Goal: Communication & Community: Ask a question

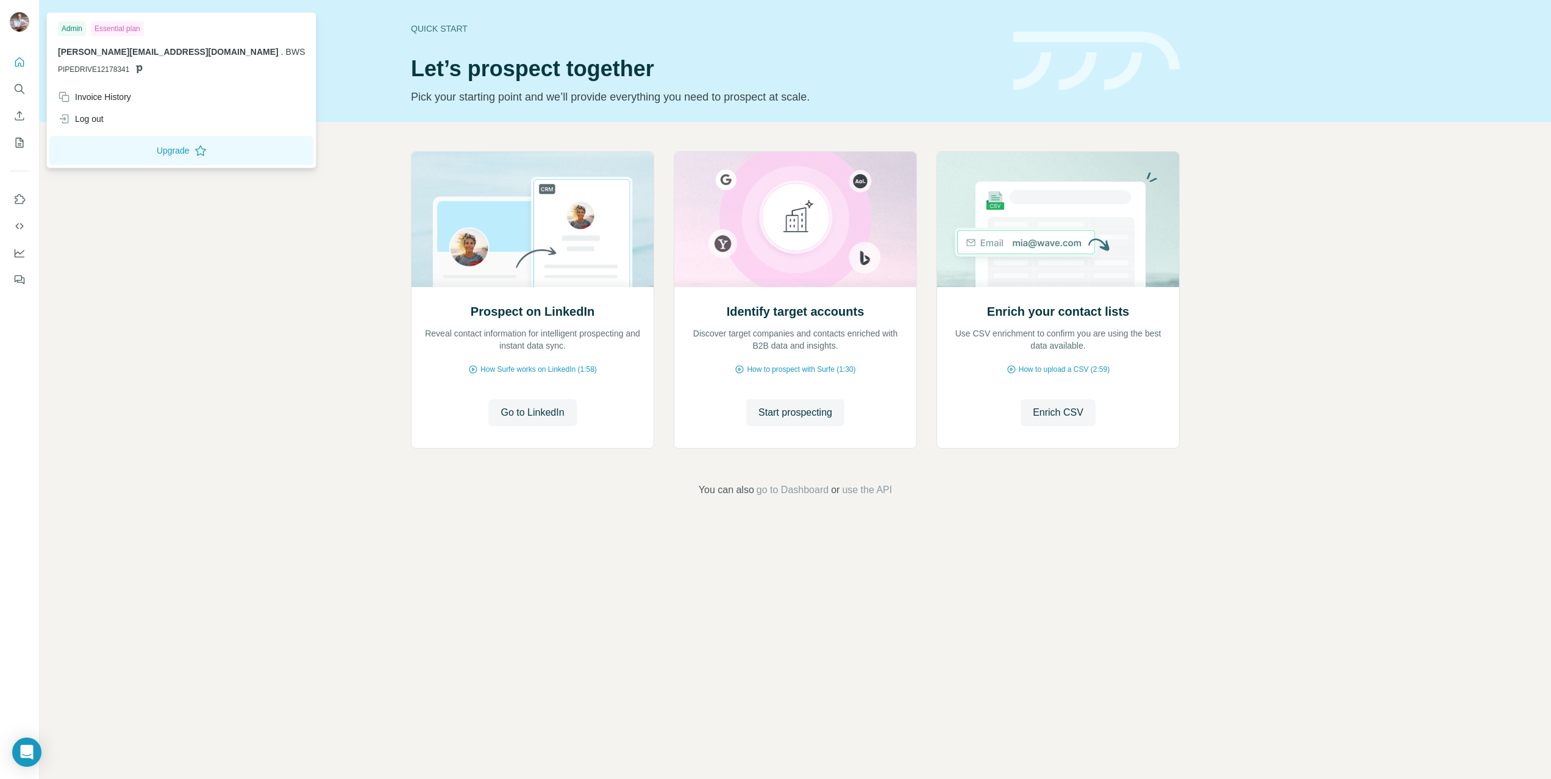
click at [23, 21] on img at bounding box center [20, 22] width 20 height 20
click at [220, 212] on div "Prospect on LinkedIn Reveal contact information for intelligent prospecting and…" at bounding box center [796, 324] width 1512 height 405
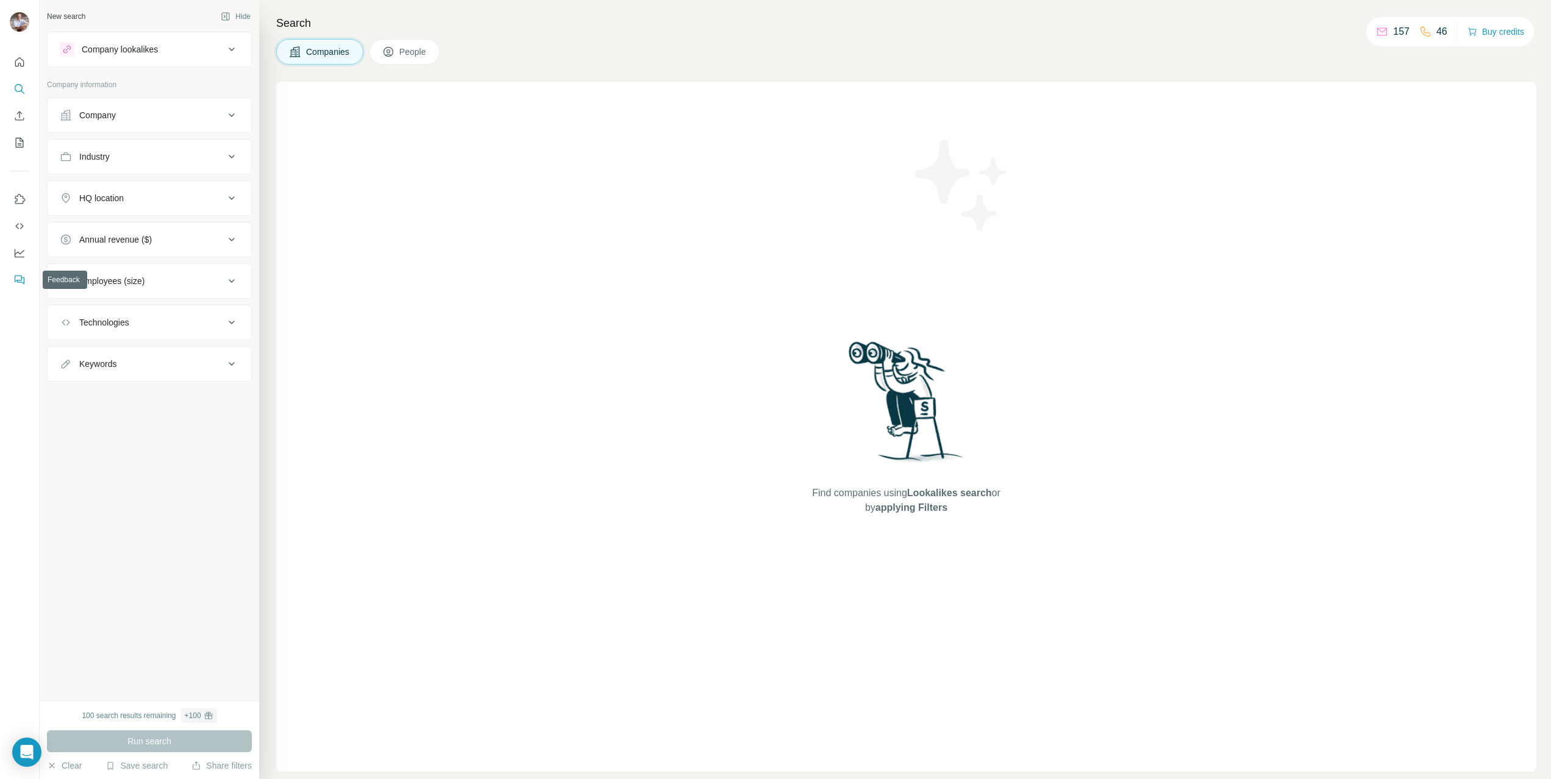
click at [13, 279] on icon "Feedback" at bounding box center [19, 280] width 12 height 12
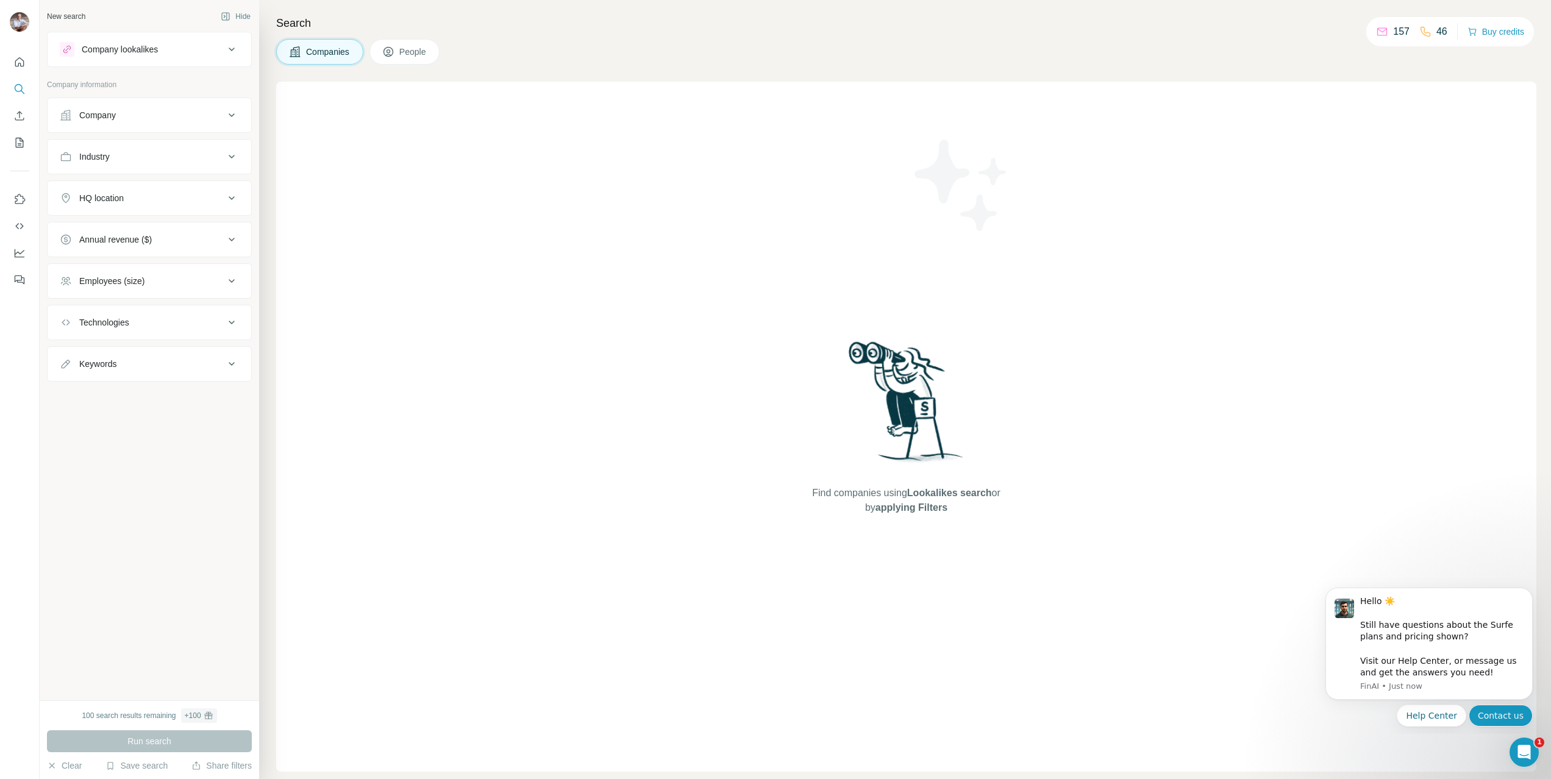
click at [1496, 721] on button "Contact us" at bounding box center [1501, 716] width 64 height 22
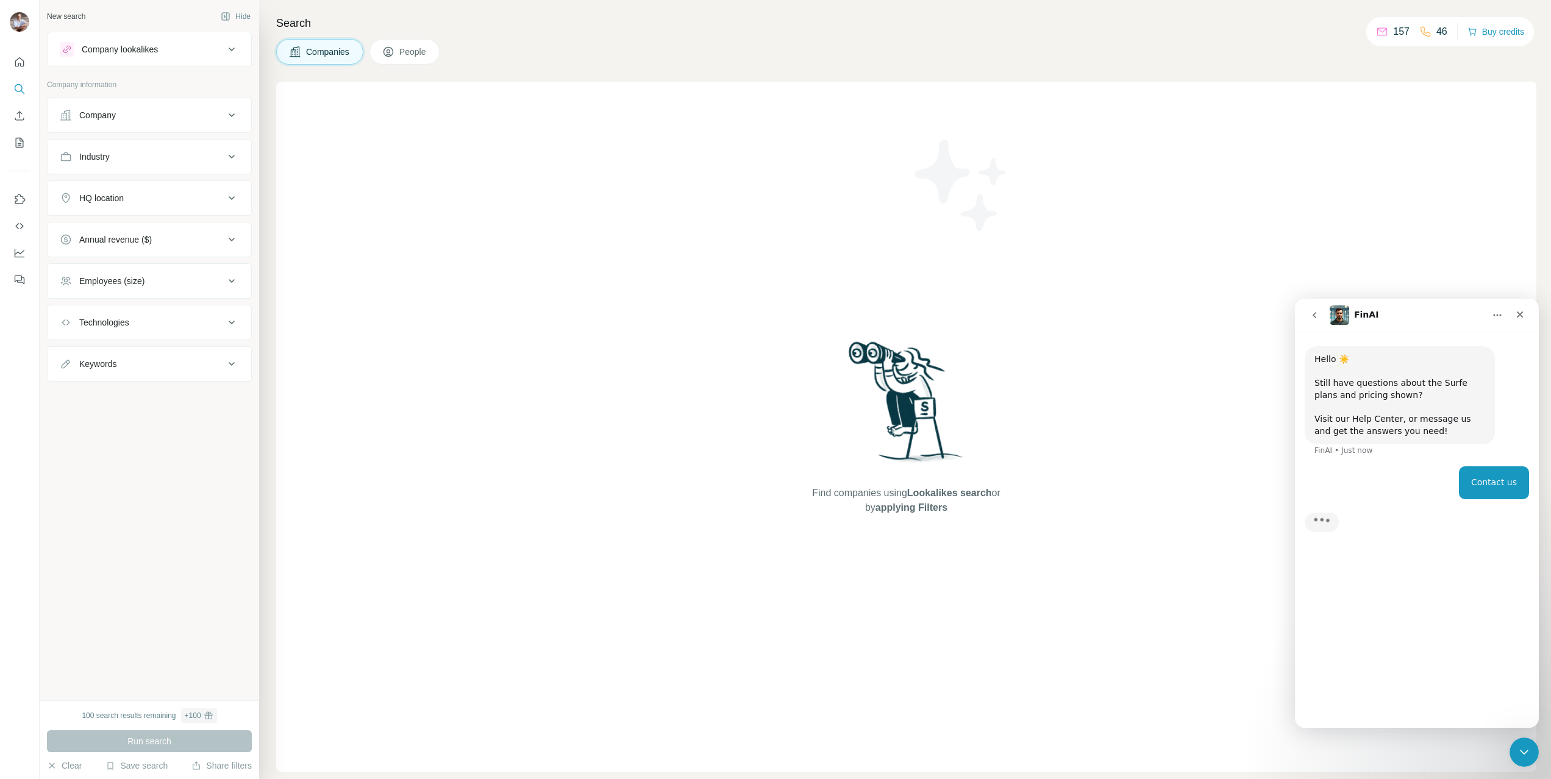
click at [1398, 638] on div "Hello ☀️ ​ Still have questions about the Surfe plans and pricing shown? ​ Visi…" at bounding box center [1417, 525] width 244 height 386
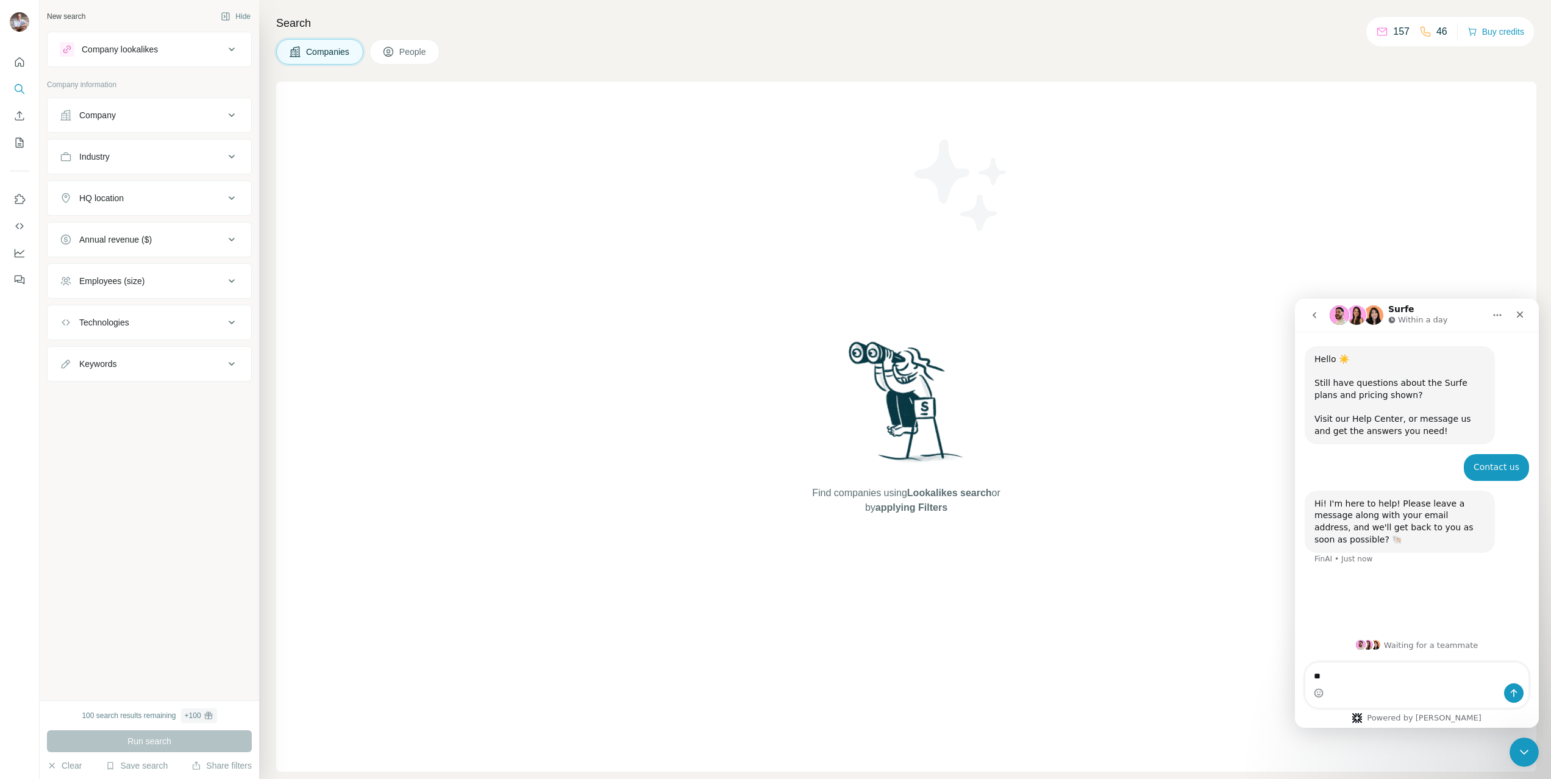
type textarea "*"
type textarea "**********"
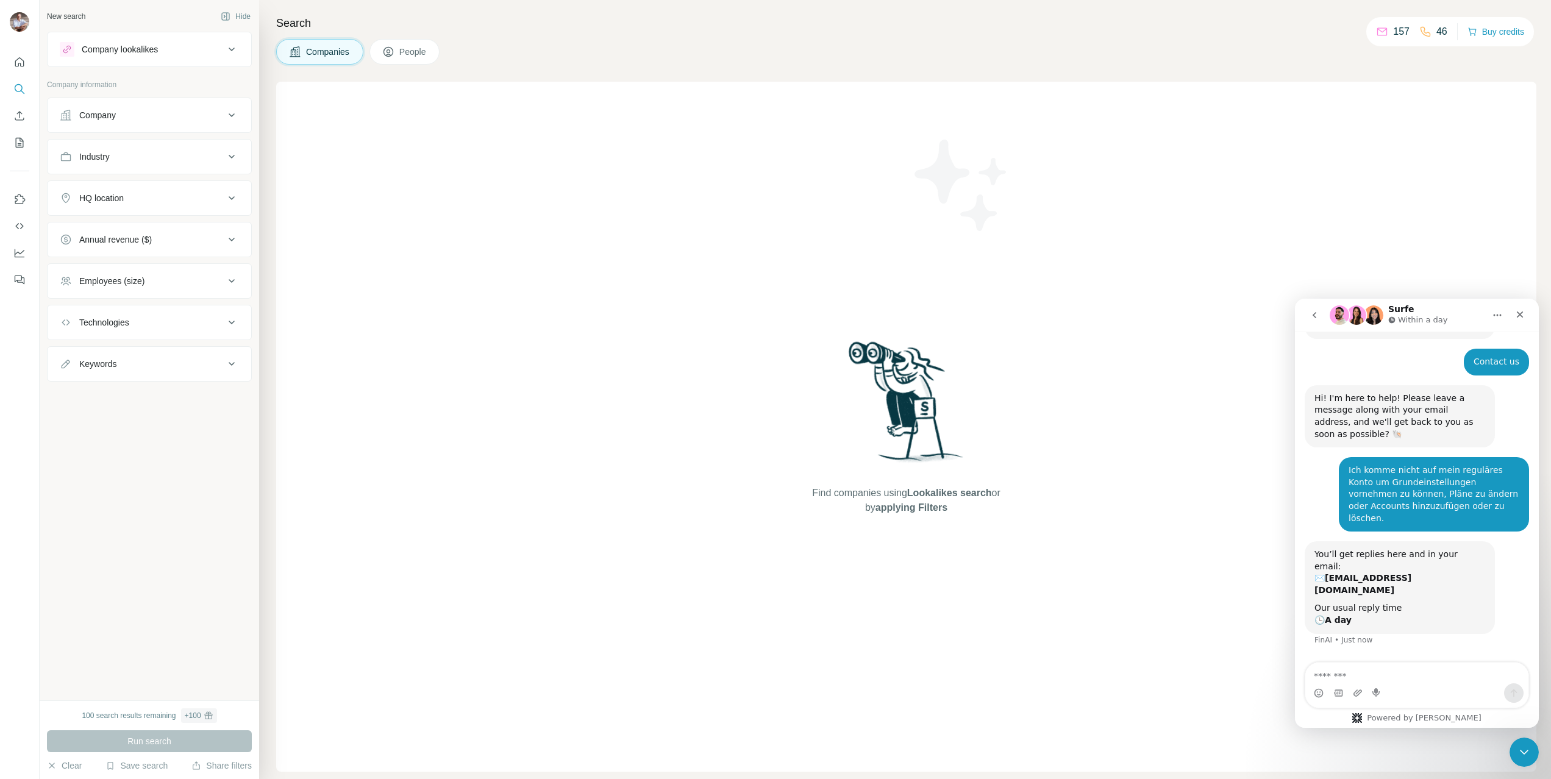
scroll to position [101, 0]
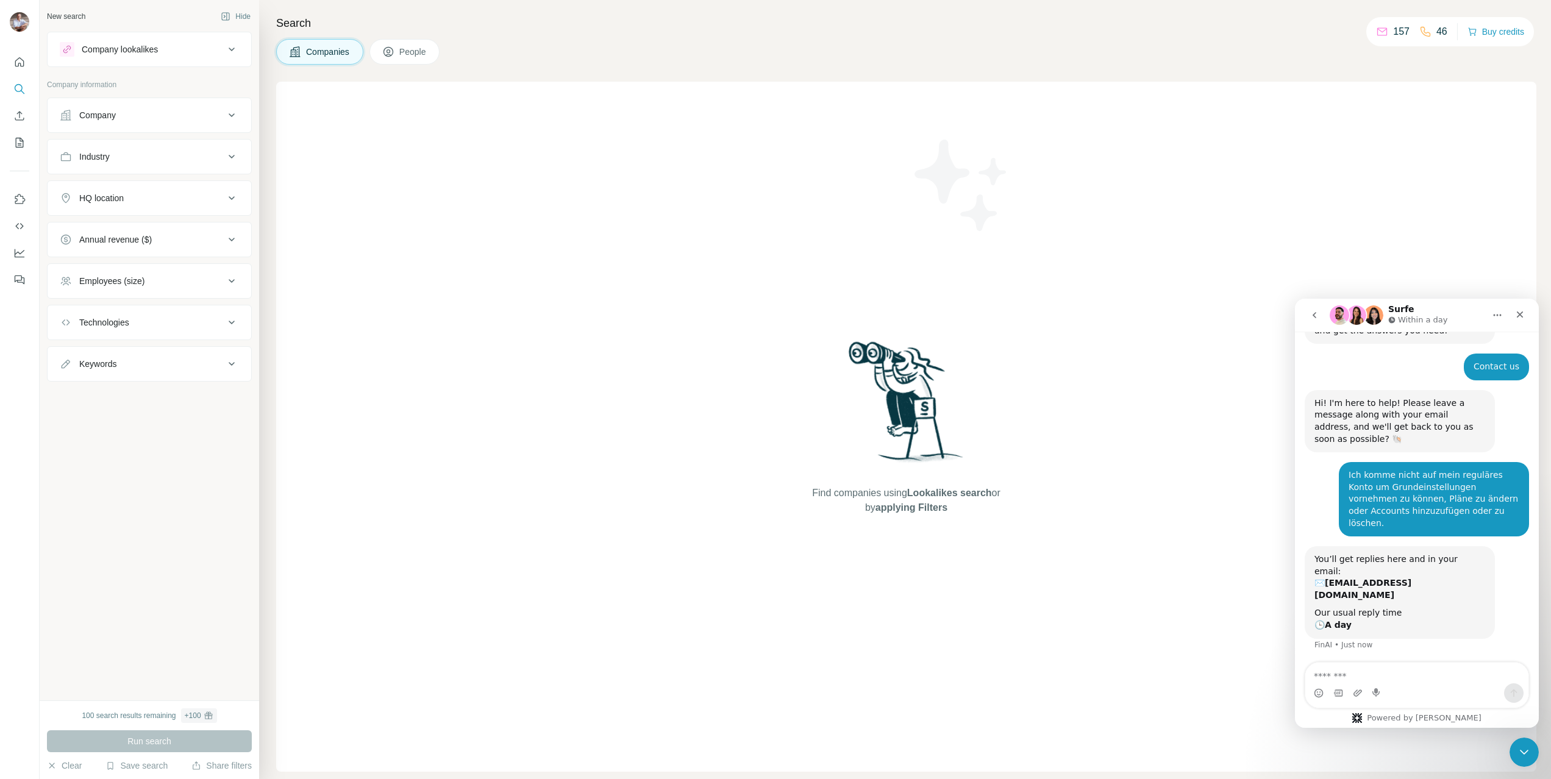
click at [1423, 682] on textarea "Message…" at bounding box center [1417, 673] width 223 height 21
click at [1362, 696] on icon "Upload attachment" at bounding box center [1358, 693] width 10 height 10
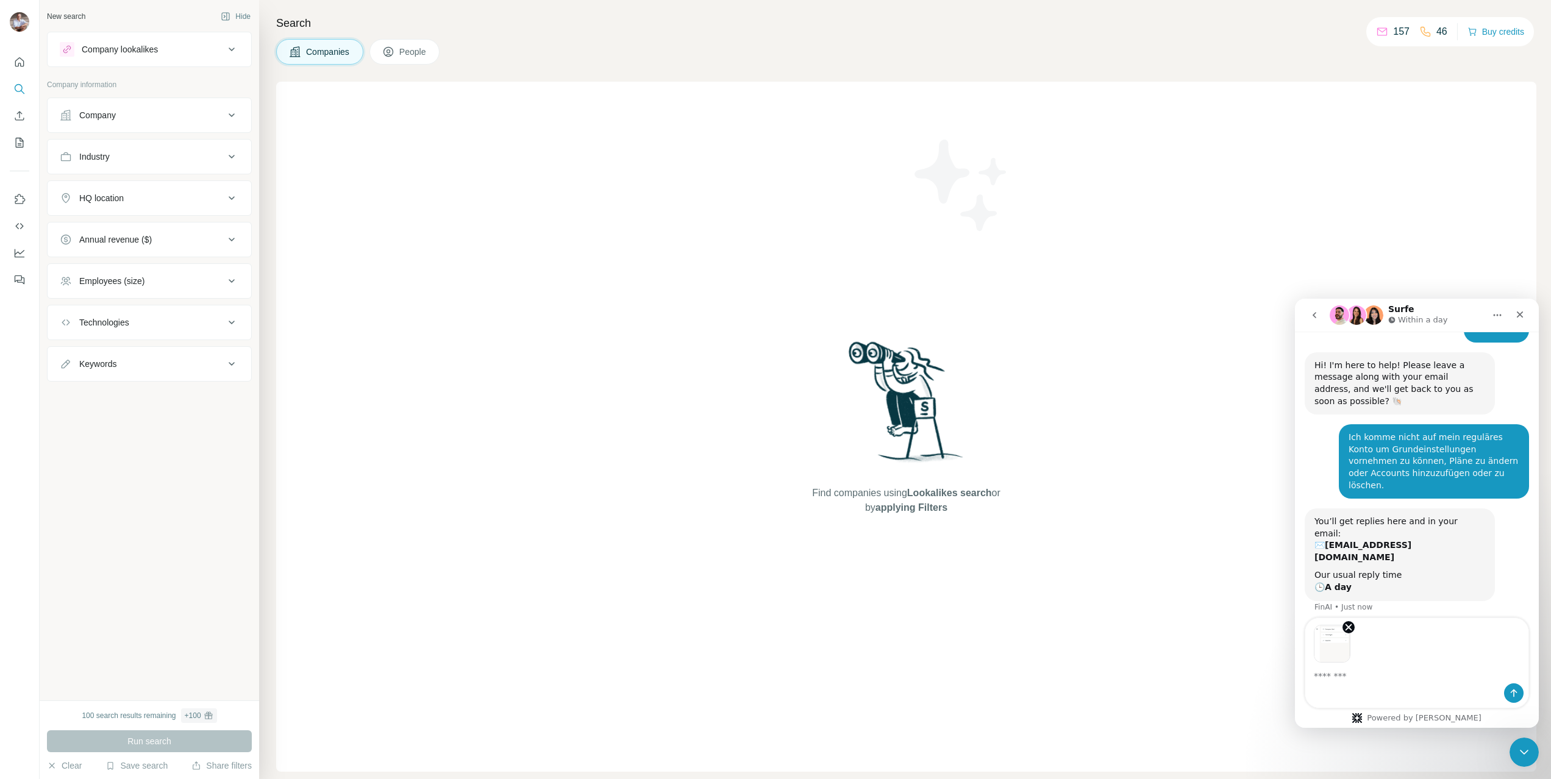
scroll to position [145, 0]
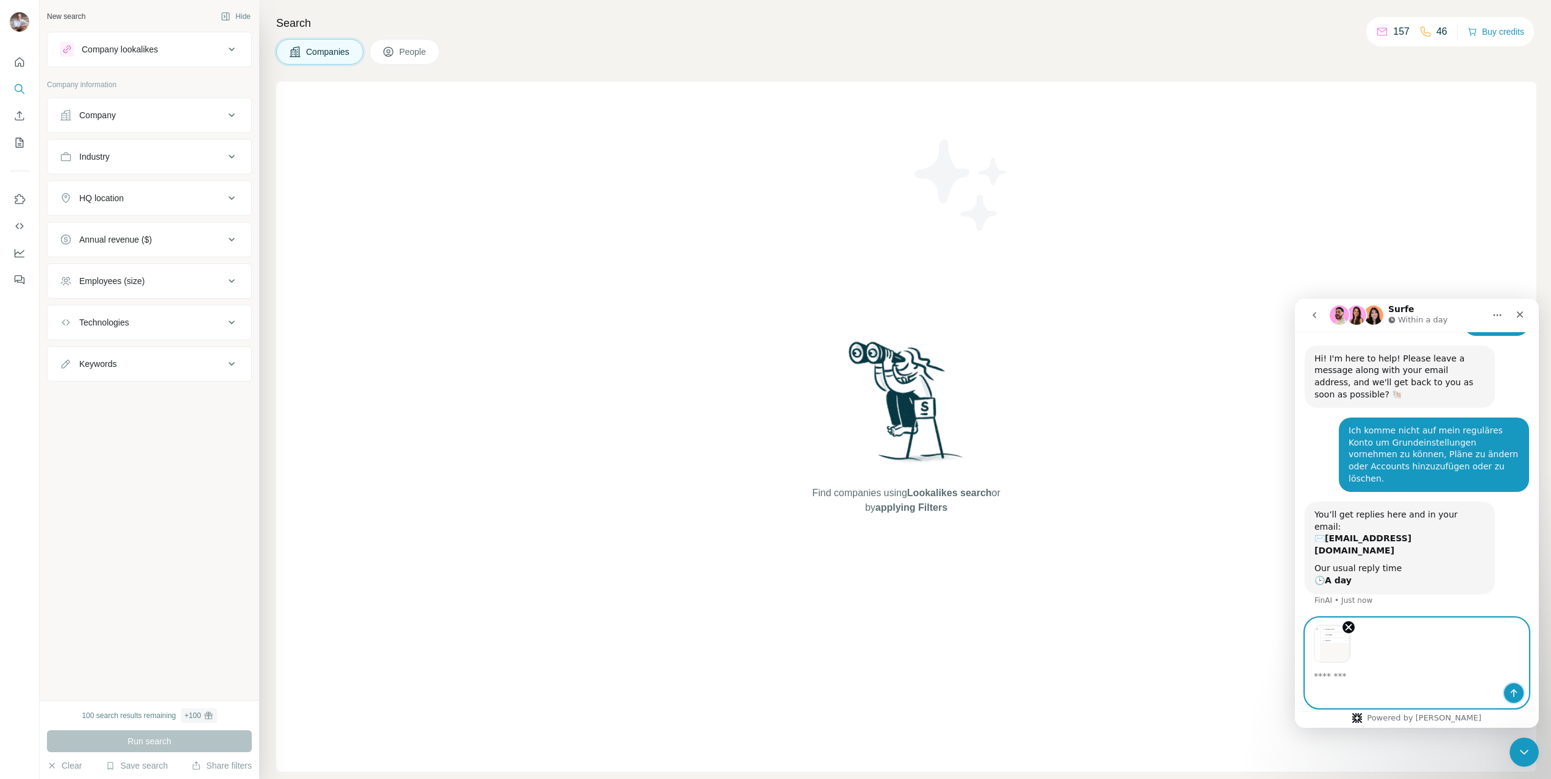
click at [1517, 693] on icon "Send a message…" at bounding box center [1514, 694] width 7 height 8
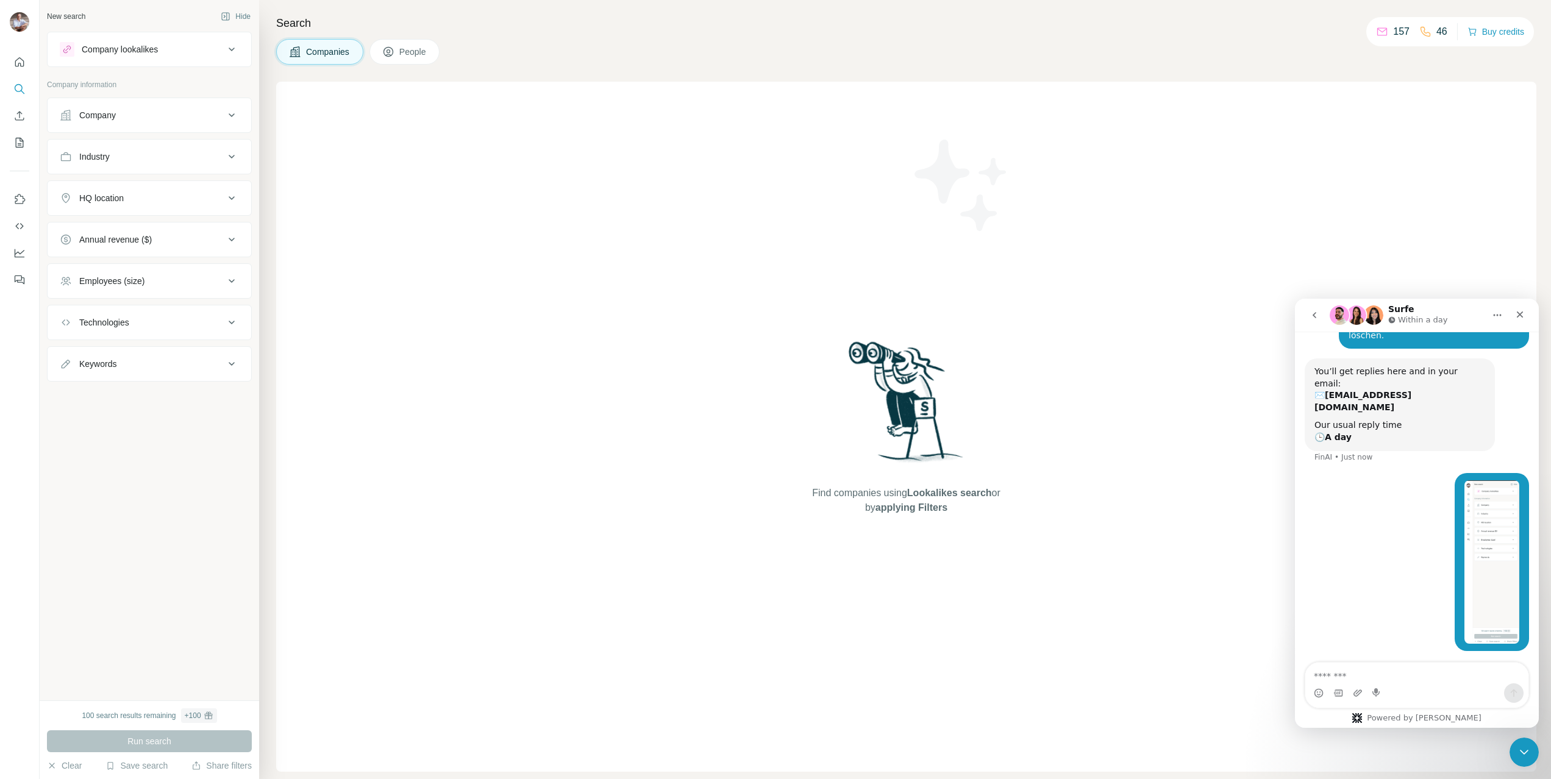
click at [549, 209] on div "Find companies using Lookalikes search or by applying Filters" at bounding box center [906, 427] width 1261 height 690
click at [424, 212] on div "Find companies using Lookalikes search or by applying Filters" at bounding box center [906, 427] width 1261 height 690
click at [1403, 529] on div "[EMAIL_ADDRESS][DOMAIN_NAME] • 9m ago" at bounding box center [1417, 569] width 224 height 193
click at [63, 17] on div "New search" at bounding box center [66, 16] width 38 height 11
click at [13, 63] on icon "Quick start" at bounding box center [19, 62] width 12 height 12
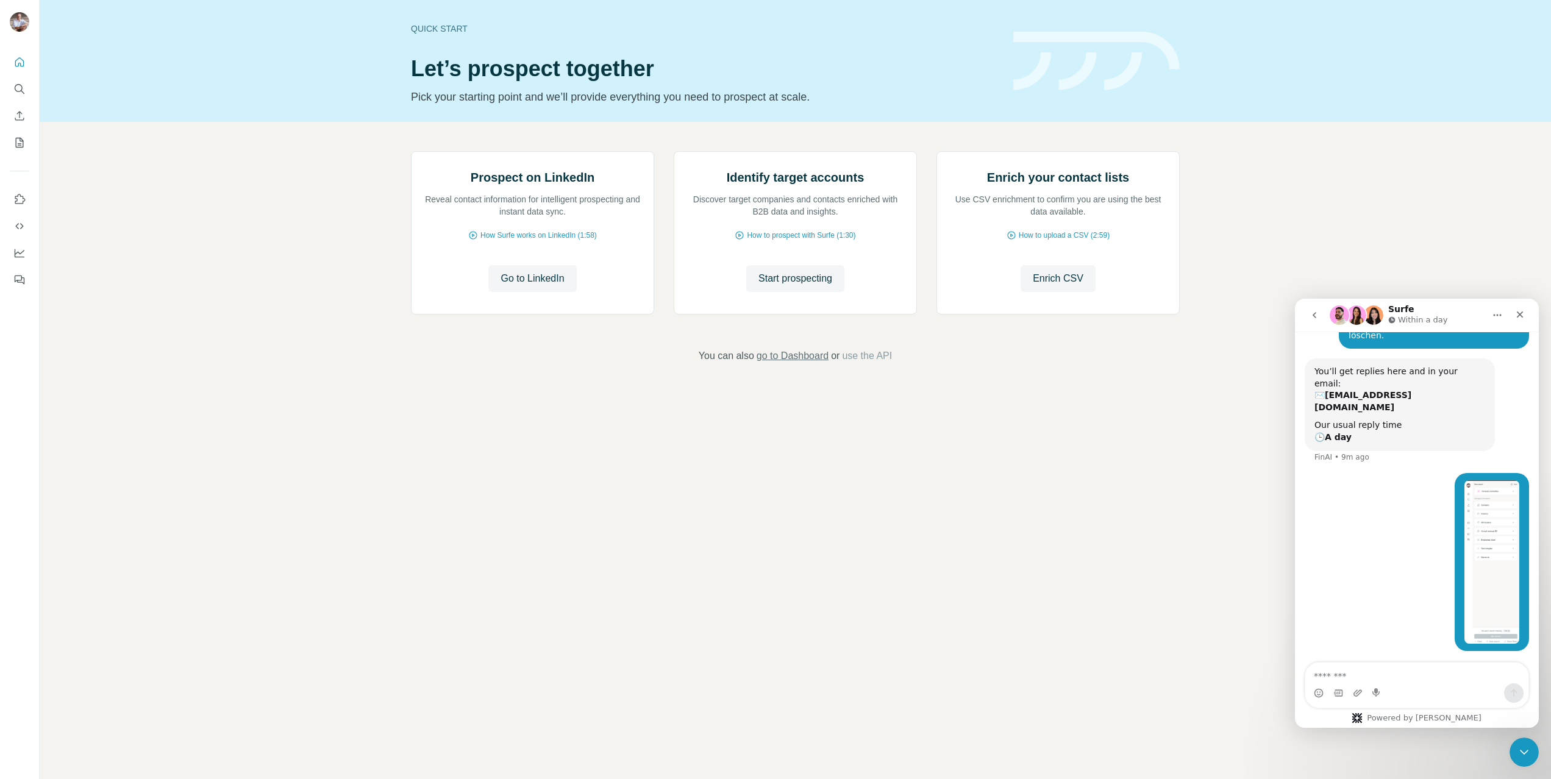
click at [785, 363] on span "go to Dashboard" at bounding box center [793, 356] width 72 height 15
